Goal: Information Seeking & Learning: Learn about a topic

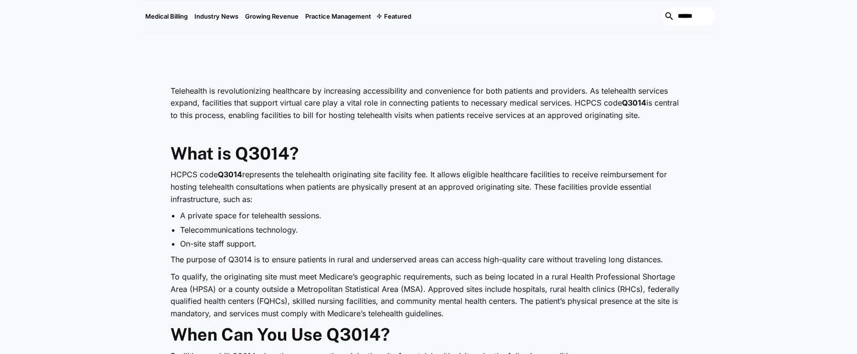
scroll to position [430, 0]
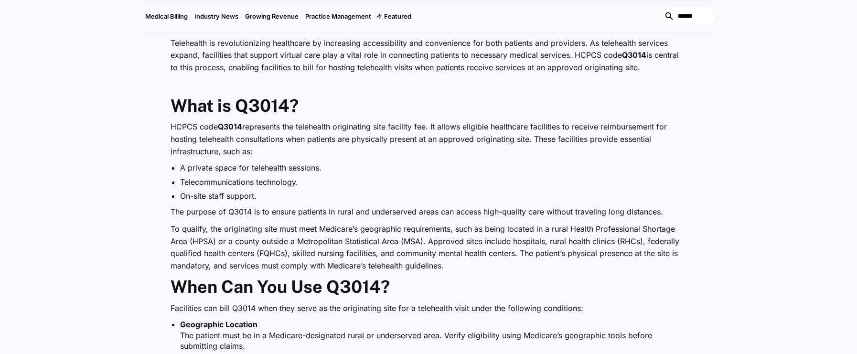
click at [303, 135] on p "HCPCS code Q3014 represents the telehealth originating site facility fee. It al…" at bounding box center [429, 139] width 516 height 37
click at [410, 140] on p "HCPCS code Q3014 represents the telehealth originating site facility fee. It al…" at bounding box center [429, 139] width 516 height 37
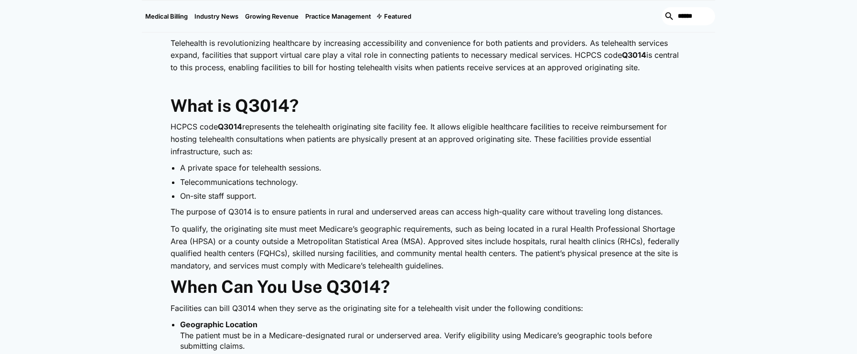
click at [403, 152] on p "HCPCS code Q3014 represents the telehealth originating site facility fee. It al…" at bounding box center [429, 139] width 516 height 37
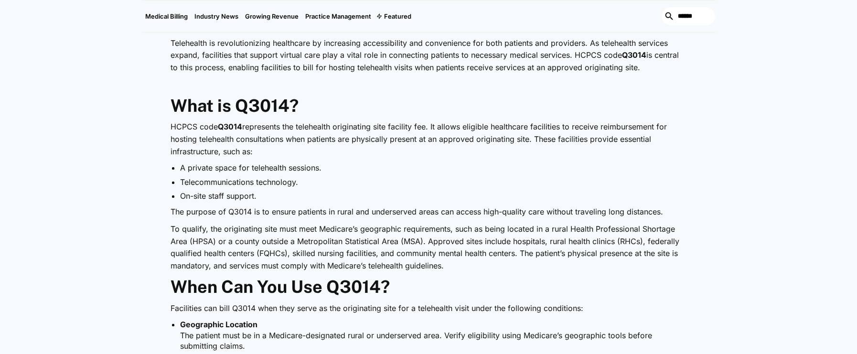
click at [396, 155] on p "HCPCS code Q3014 represents the telehealth originating site facility fee. It al…" at bounding box center [429, 139] width 516 height 37
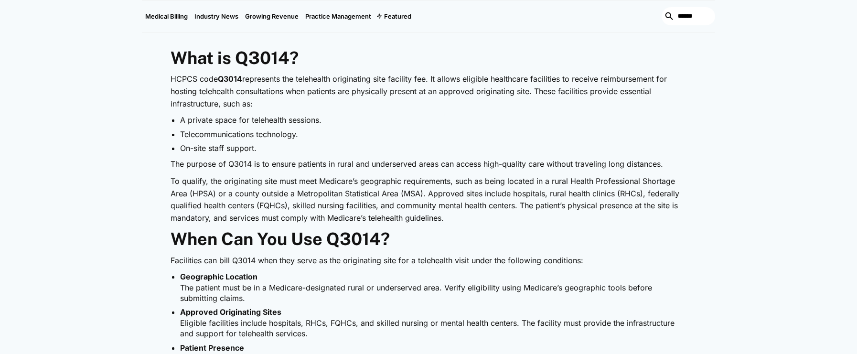
scroll to position [526, 0]
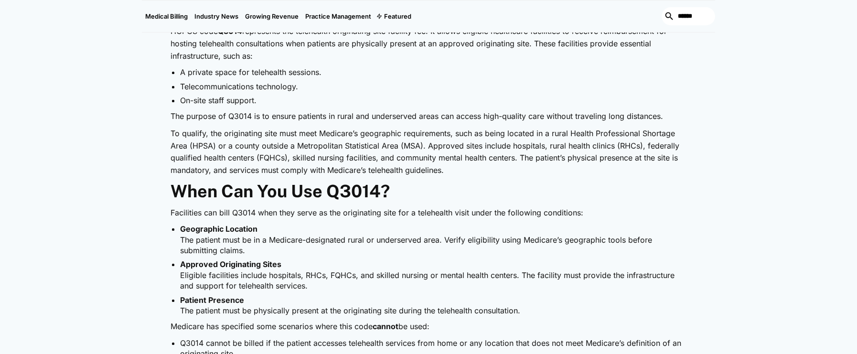
click at [380, 144] on p "To qualify, the originating site must meet Medicare’s geographic requirements, …" at bounding box center [429, 152] width 516 height 49
click at [495, 148] on p "To qualify, the originating site must meet Medicare’s geographic requirements, …" at bounding box center [429, 152] width 516 height 49
click at [492, 158] on p "To qualify, the originating site must meet Medicare’s geographic requirements, …" at bounding box center [429, 152] width 516 height 49
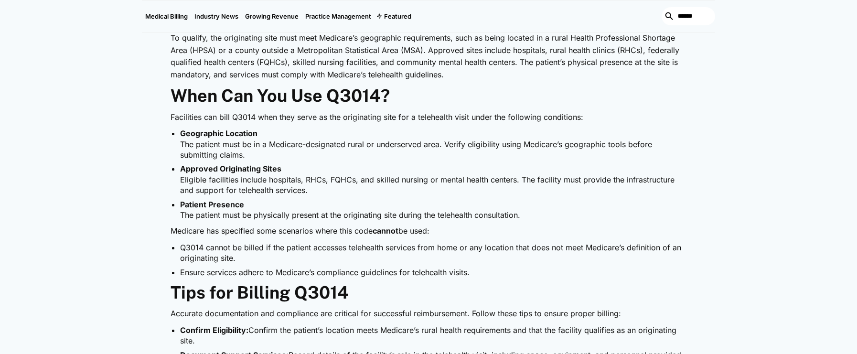
scroll to position [669, 0]
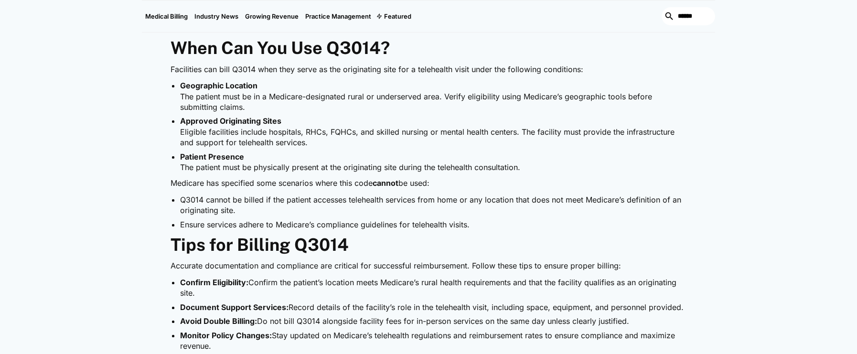
click at [346, 140] on li "Approved Originating Sites Eligible facilities include hospitals, RHCs, FQHCs, …" at bounding box center [433, 132] width 507 height 32
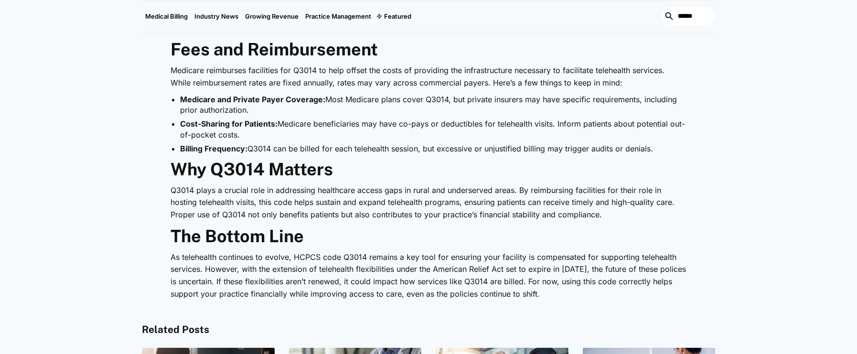
scroll to position [1147, 0]
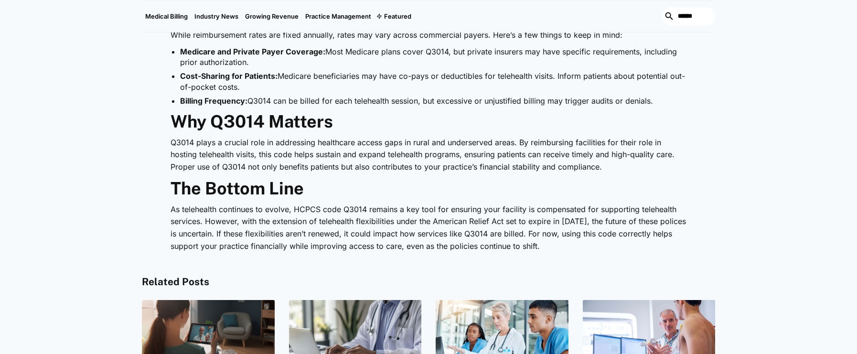
click at [419, 181] on h2 "The Bottom Line" at bounding box center [429, 188] width 516 height 21
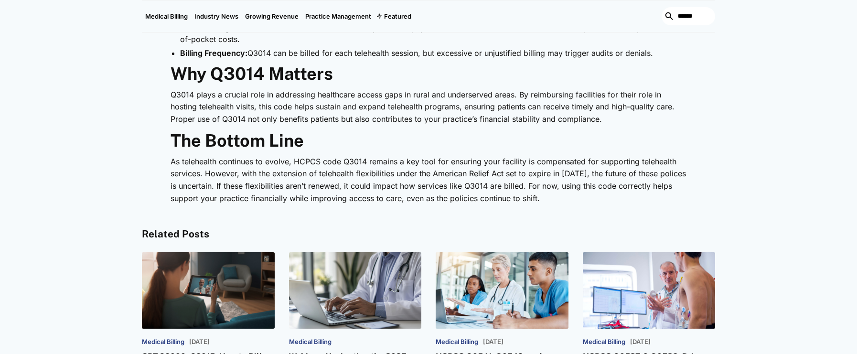
scroll to position [1243, 0]
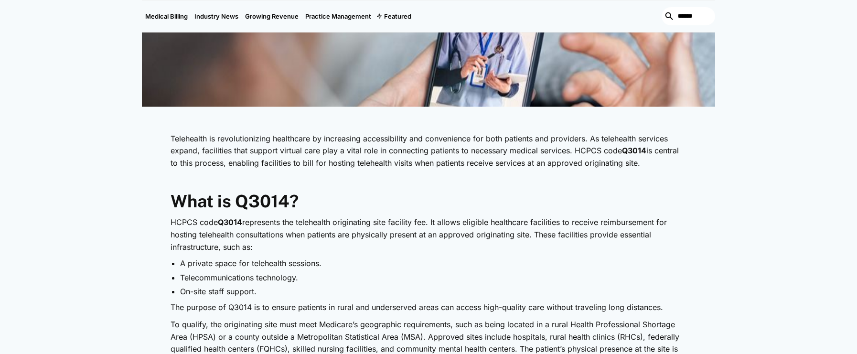
scroll to position [382, 0]
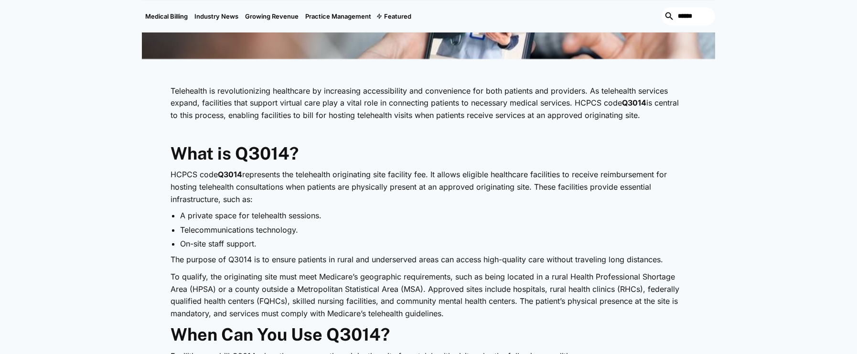
click at [410, 130] on p "‍" at bounding box center [429, 133] width 516 height 12
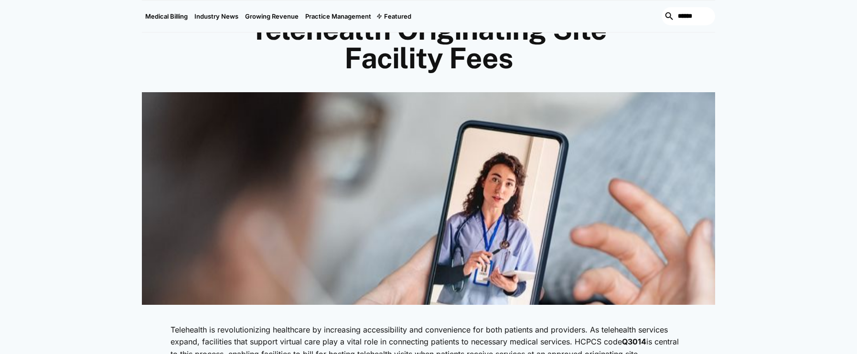
scroll to position [0, 0]
